Goal: Task Accomplishment & Management: Manage account settings

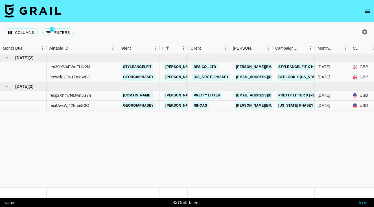
click at [368, 13] on icon "open drawer" at bounding box center [367, 11] width 7 height 7
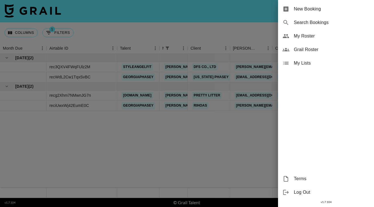
click at [306, 37] on span "My Roster" at bounding box center [332, 36] width 76 height 7
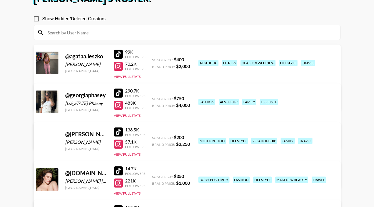
scroll to position [93, 0]
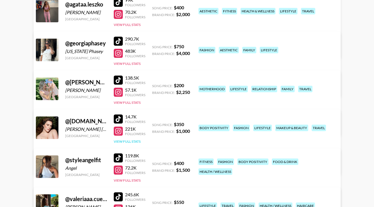
click at [134, 141] on button "View Full Stats" at bounding box center [127, 141] width 27 height 4
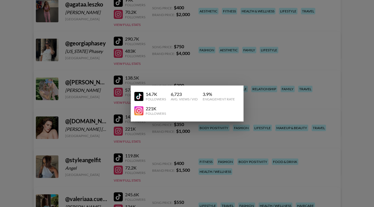
click at [158, 143] on div at bounding box center [187, 103] width 374 height 207
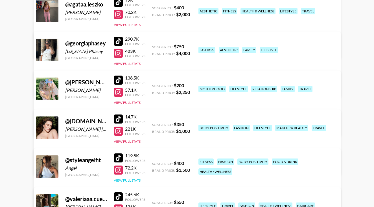
click at [132, 181] on button "View Full Stats" at bounding box center [127, 180] width 27 height 4
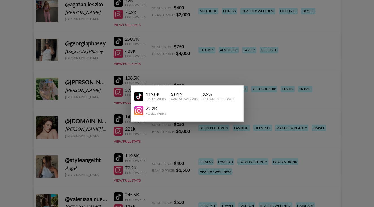
click at [158, 171] on div at bounding box center [187, 103] width 374 height 207
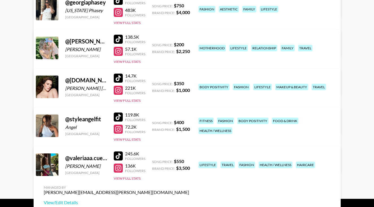
scroll to position [134, 0]
click at [135, 177] on button "View Full Stats" at bounding box center [127, 178] width 27 height 4
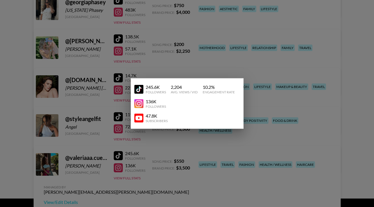
click at [148, 166] on div at bounding box center [187, 103] width 374 height 207
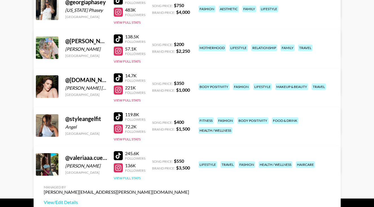
click at [138, 178] on button "View Full Stats" at bounding box center [127, 178] width 27 height 4
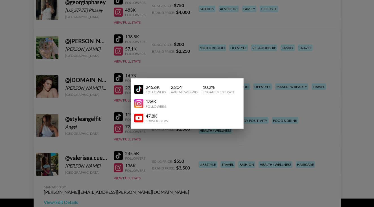
click at [149, 182] on div at bounding box center [187, 103] width 374 height 207
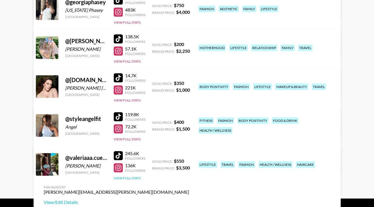
click at [125, 179] on button "View Full Stats" at bounding box center [127, 178] width 27 height 4
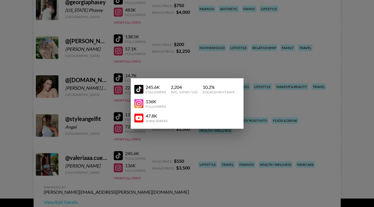
click at [105, 157] on div at bounding box center [187, 103] width 374 height 207
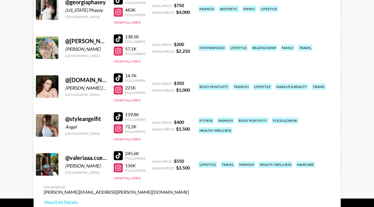
click at [52, 163] on div at bounding box center [47, 164] width 23 height 23
click at [81, 155] on div "@ valeriaaa.cuervo" at bounding box center [86, 157] width 42 height 7
click at [136, 179] on button "View Full Stats" at bounding box center [127, 178] width 27 height 4
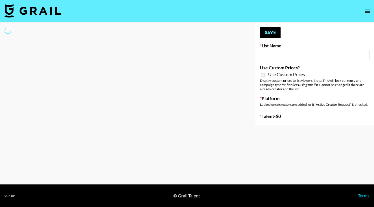
type input "NBC Universal"
select select "Song"
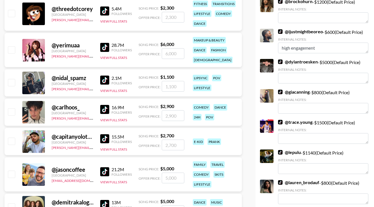
scroll to position [672, 0]
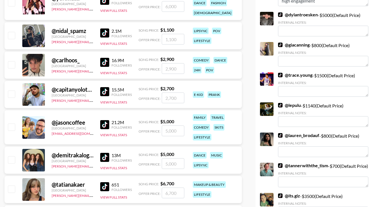
click at [301, 167] on link "@ tannerwiththe_tism" at bounding box center [303, 166] width 50 height 6
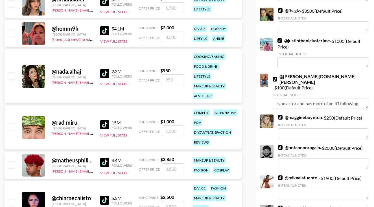
scroll to position [942, 0]
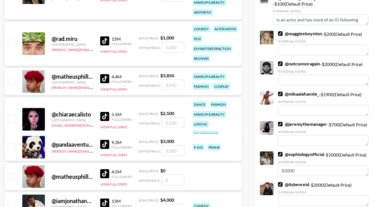
click at [310, 61] on link "@ notconnoragain" at bounding box center [299, 64] width 42 height 6
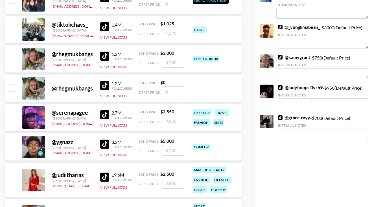
scroll to position [1433, 0]
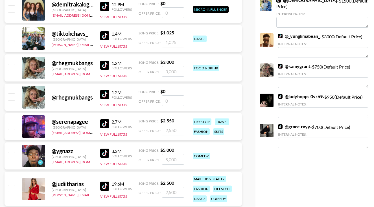
click at [292, 127] on link "@ grace.rayy" at bounding box center [294, 127] width 32 height 6
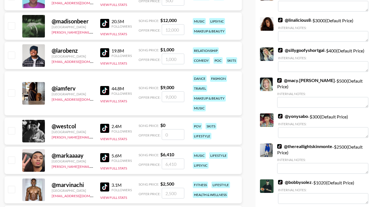
scroll to position [140, 0]
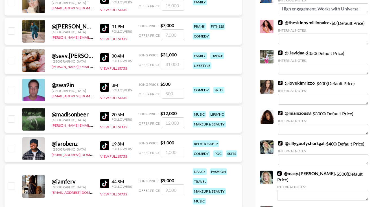
click at [290, 86] on link "@ lovekimrizzo" at bounding box center [296, 83] width 37 height 6
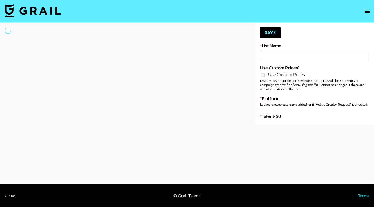
type input "NBC Universal"
select select "Song"
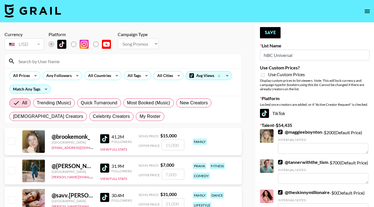
click at [135, 62] on input at bounding box center [126, 61] width 223 height 9
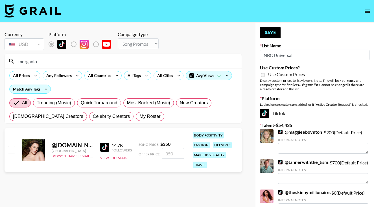
type input "morganlo"
click at [9, 150] on input "checkbox" at bounding box center [11, 149] width 7 height 7
checkbox input "true"
click at [168, 154] on input "350" at bounding box center [173, 153] width 23 height 11
type input "30"
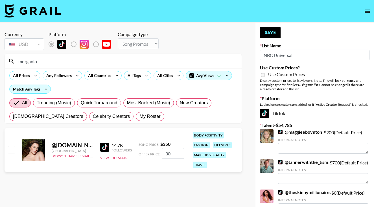
checkbox input "false"
click at [12, 151] on input "checkbox" at bounding box center [11, 149] width 7 height 7
checkbox input "true"
click at [170, 152] on input "350" at bounding box center [173, 153] width 23 height 11
type input "30"
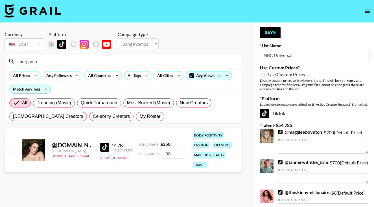
checkbox input "false"
click at [12, 149] on input "checkbox" at bounding box center [11, 149] width 7 height 7
checkbox input "true"
click at [168, 152] on input "350" at bounding box center [173, 153] width 23 height 11
type input "30"
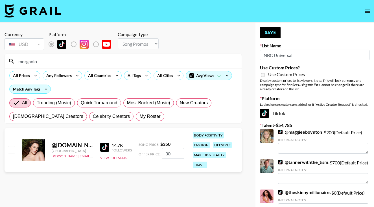
checkbox input "false"
click at [9, 153] on input "checkbox" at bounding box center [11, 149] width 7 height 7
checkbox input "true"
type input "350"
drag, startPoint x: 177, startPoint y: 156, endPoint x: 163, endPoint y: 154, distance: 14.2
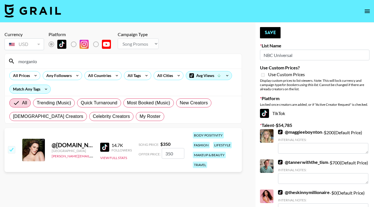
click at [163, 154] on input "350" at bounding box center [173, 153] width 23 height 11
checkbox input "false"
click at [9, 148] on input "checkbox" at bounding box center [11, 149] width 7 height 7
checkbox input "true"
type input "350"
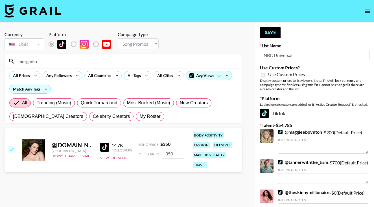
click at [294, 132] on link "@ maggieeboynton" at bounding box center [300, 132] width 44 height 6
drag, startPoint x: 39, startPoint y: 63, endPoint x: 8, endPoint y: 62, distance: 30.5
click at [8, 62] on div "morganlo" at bounding box center [123, 61] width 237 height 15
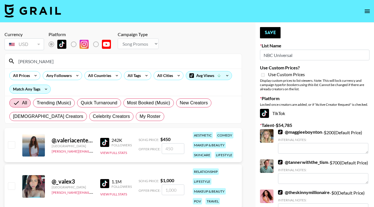
click at [11, 149] on div at bounding box center [11, 146] width 9 height 10
click at [49, 64] on input "Valeria" at bounding box center [126, 61] width 223 height 9
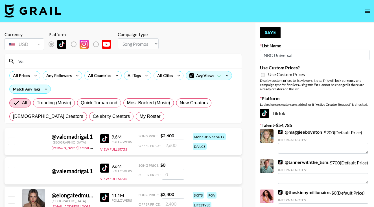
type input "V"
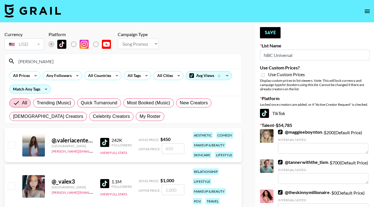
click at [14, 149] on div at bounding box center [11, 146] width 9 height 10
click at [48, 62] on input "Valeria" at bounding box center [126, 61] width 223 height 9
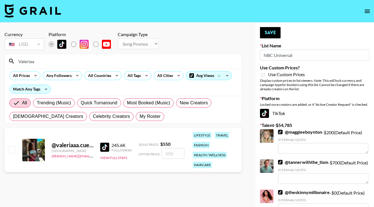
type input "Valeriaa"
click at [12, 151] on input "checkbox" at bounding box center [11, 149] width 7 height 7
checkbox input "true"
type input "550"
click at [268, 32] on button "Save" at bounding box center [270, 32] width 21 height 11
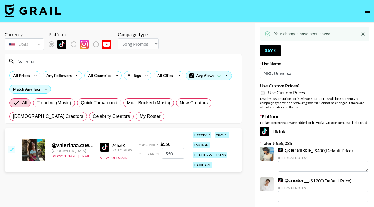
click at [286, 150] on link "@ cieranikole_" at bounding box center [295, 150] width 35 height 6
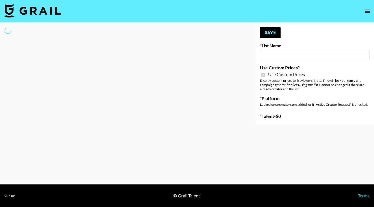
type input "Lisa Eldrige"
checkbox input "true"
select select "Brand"
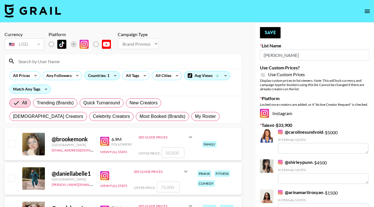
click at [140, 60] on input at bounding box center [126, 61] width 223 height 9
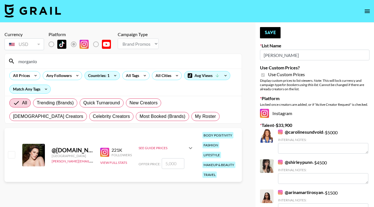
type input "morganlo"
click at [12, 157] on input "checkbox" at bounding box center [11, 154] width 7 height 7
checkbox input "true"
type input "5000"
click at [166, 164] on input "5000" at bounding box center [173, 163] width 23 height 11
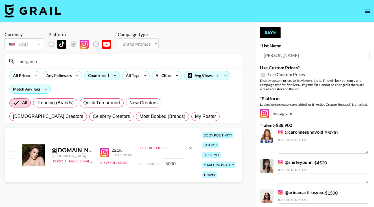
checkbox input "false"
checkbox input "true"
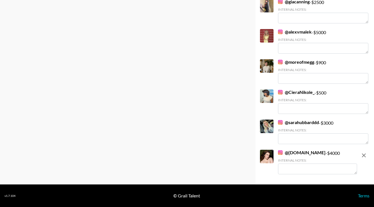
scroll to position [372, 0]
type input "4000"
click at [293, 124] on link "@ sarahubbarddd" at bounding box center [298, 123] width 41 height 6
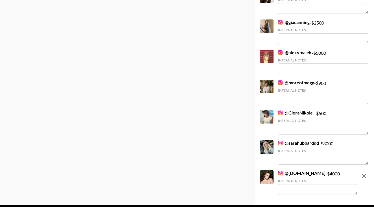
scroll to position [345, 0]
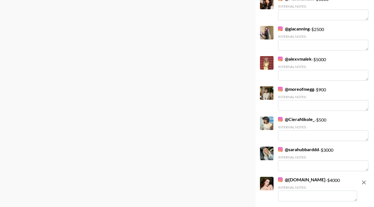
click at [288, 60] on link "@ alexvmalek" at bounding box center [295, 59] width 34 height 6
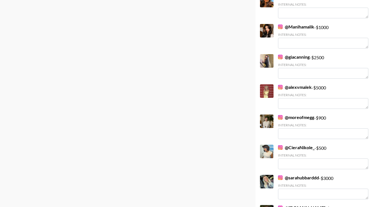
scroll to position [316, 0]
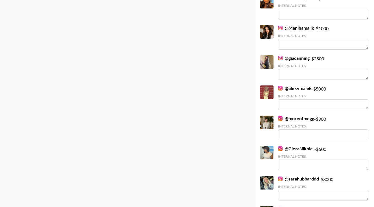
click at [302, 58] on link "@ giacanning" at bounding box center [294, 58] width 32 height 6
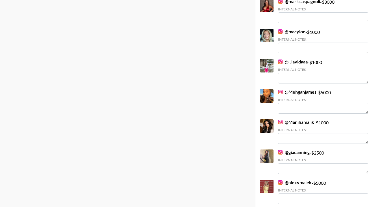
scroll to position [207, 0]
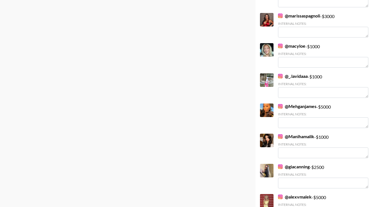
click at [288, 107] on link "@ Mehganjames" at bounding box center [297, 107] width 38 height 6
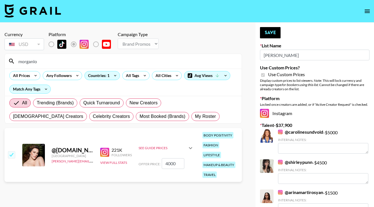
scroll to position [0, 0]
click at [166, 164] on input "4000" at bounding box center [173, 163] width 23 height 11
checkbox input "false"
checkbox input "true"
type input "3000"
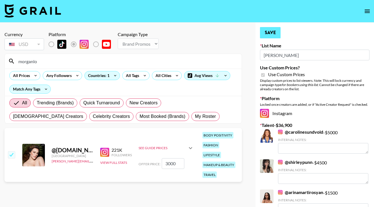
click at [275, 31] on button "Save" at bounding box center [270, 32] width 21 height 11
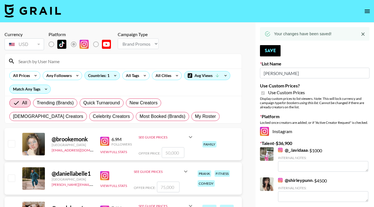
click at [292, 180] on link "@ shirleypunn" at bounding box center [295, 181] width 34 height 6
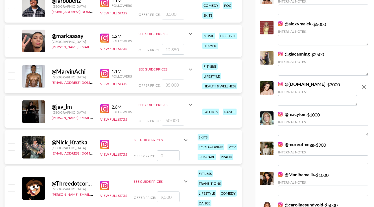
scroll to position [557, 0]
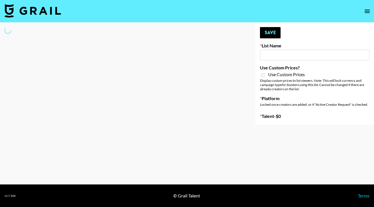
type input "NBC Universal"
select select "Song"
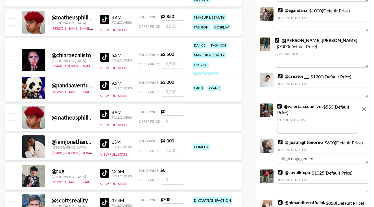
scroll to position [1000, 0]
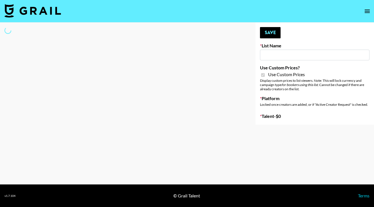
type input "[PERSON_NAME]"
checkbox input "true"
select select "Brand"
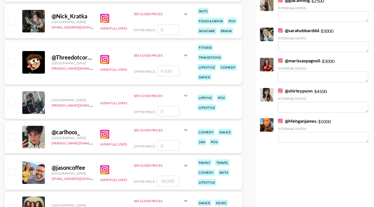
scroll to position [404, 0]
